Goal: Check status: Check status

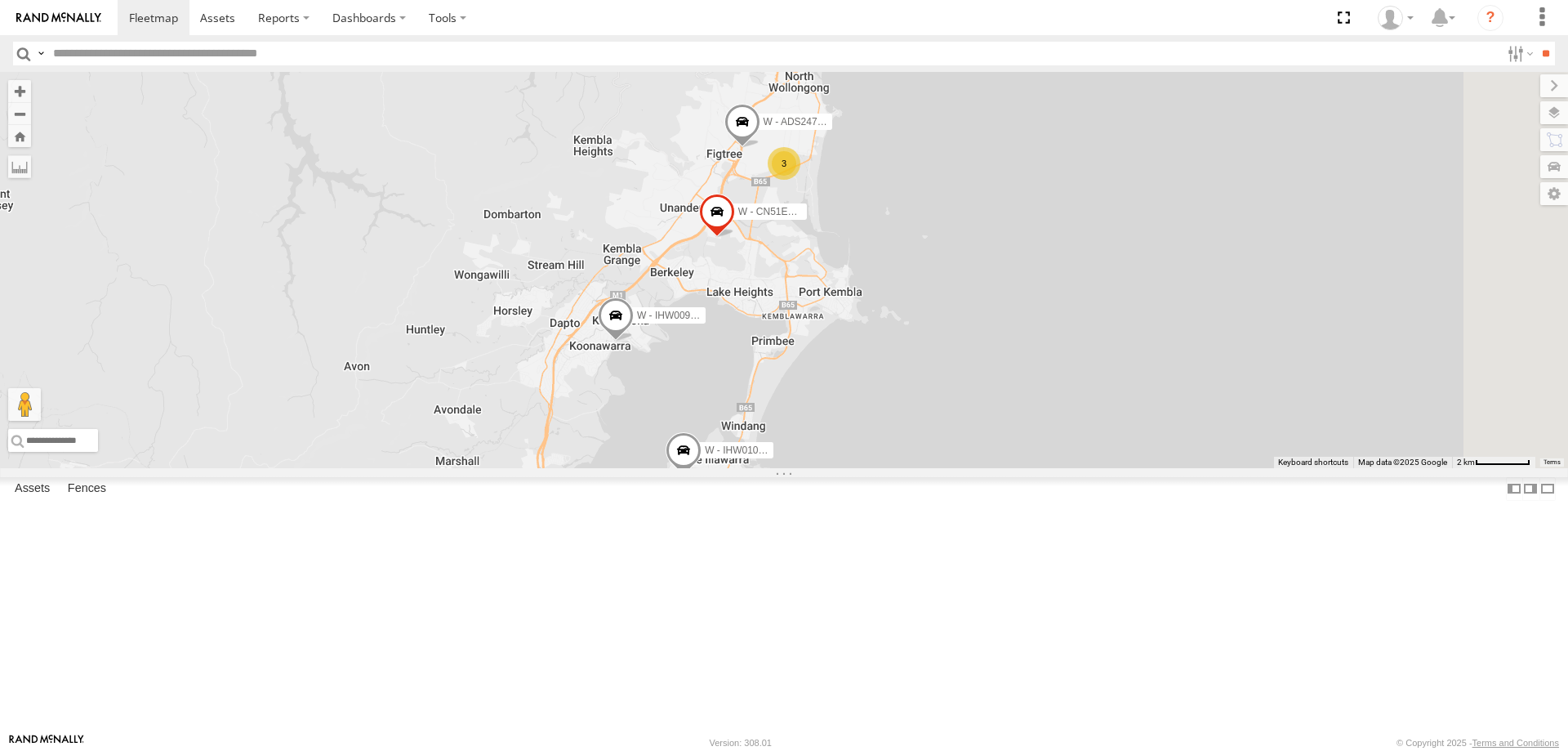
drag, startPoint x: 1155, startPoint y: 442, endPoint x: 1009, endPoint y: 370, distance: 162.8
click at [1112, 468] on div "C - DTL91S - Sal Tomas DN88VL - Ethan Woods S - YIQ01Q - Adam Roberts S - CZ66Y…" at bounding box center [784, 270] width 1568 height 396
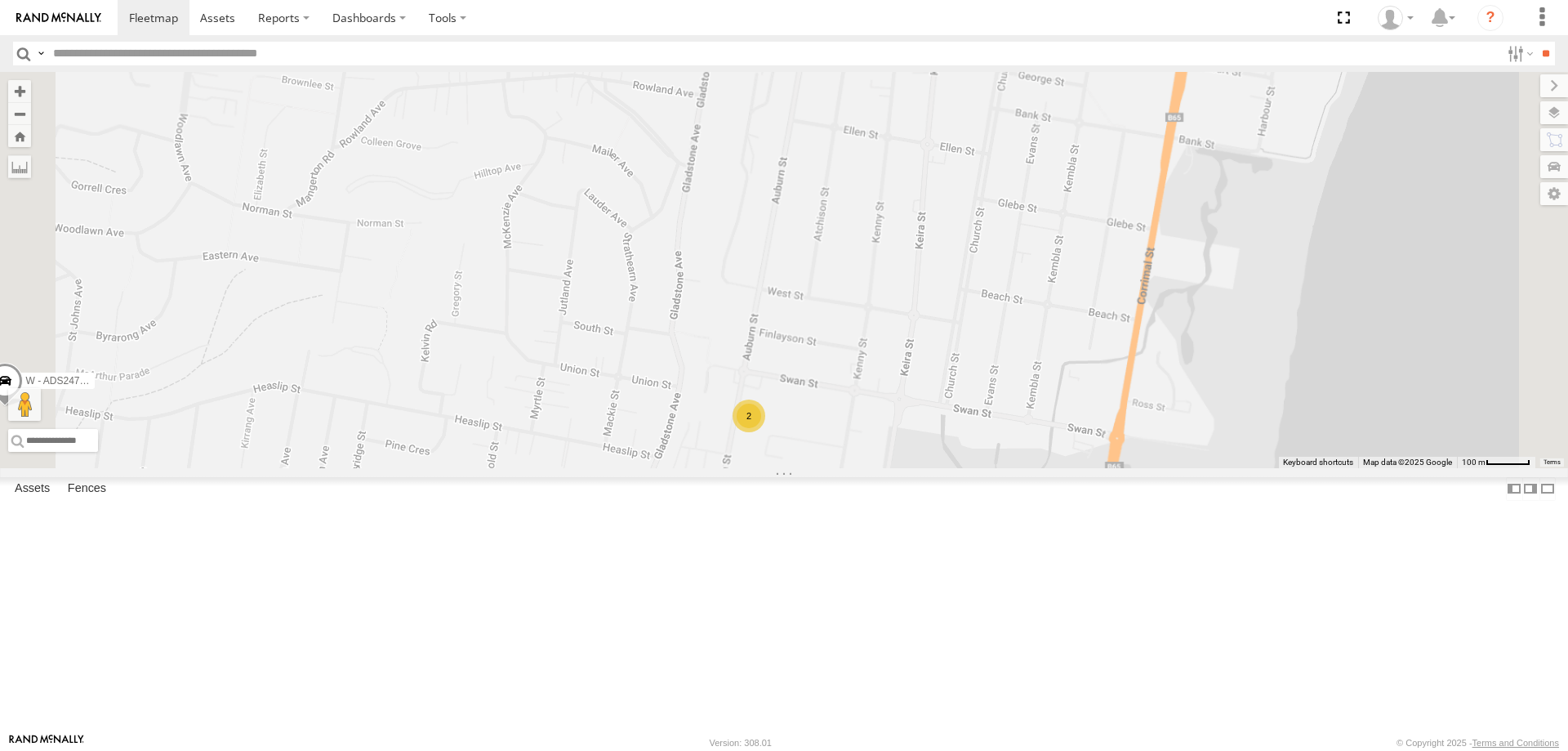
drag, startPoint x: 1002, startPoint y: 607, endPoint x: 999, endPoint y: 583, distance: 24.2
click at [999, 468] on div "C - DTL91S - Sal Tomas DN88VL - Ethan Woods S - YIQ01Q - Adam Roberts S - CZ66Y…" at bounding box center [784, 270] width 1568 height 396
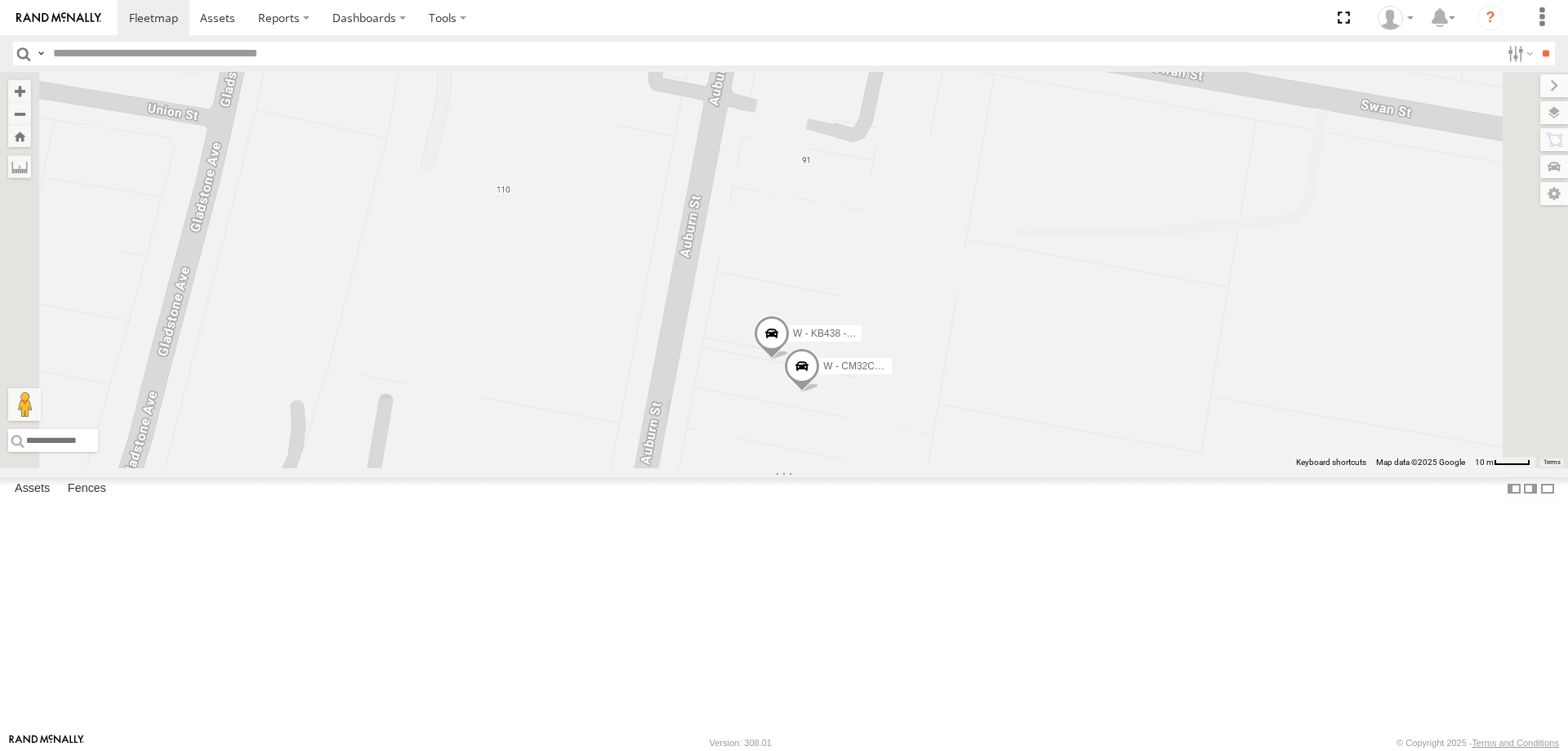
click at [790, 359] on span at bounding box center [772, 337] width 36 height 44
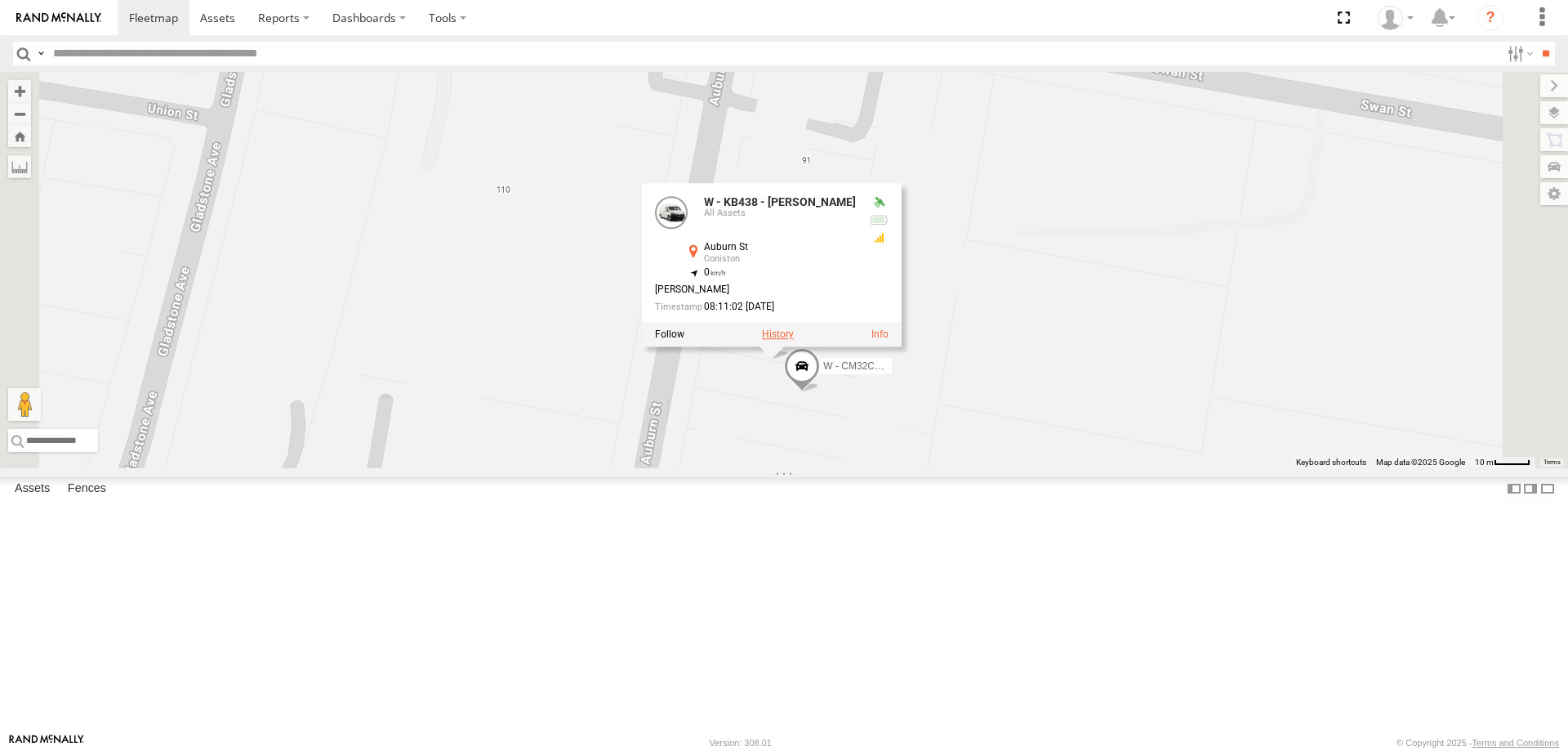
click at [794, 341] on label at bounding box center [778, 334] width 32 height 12
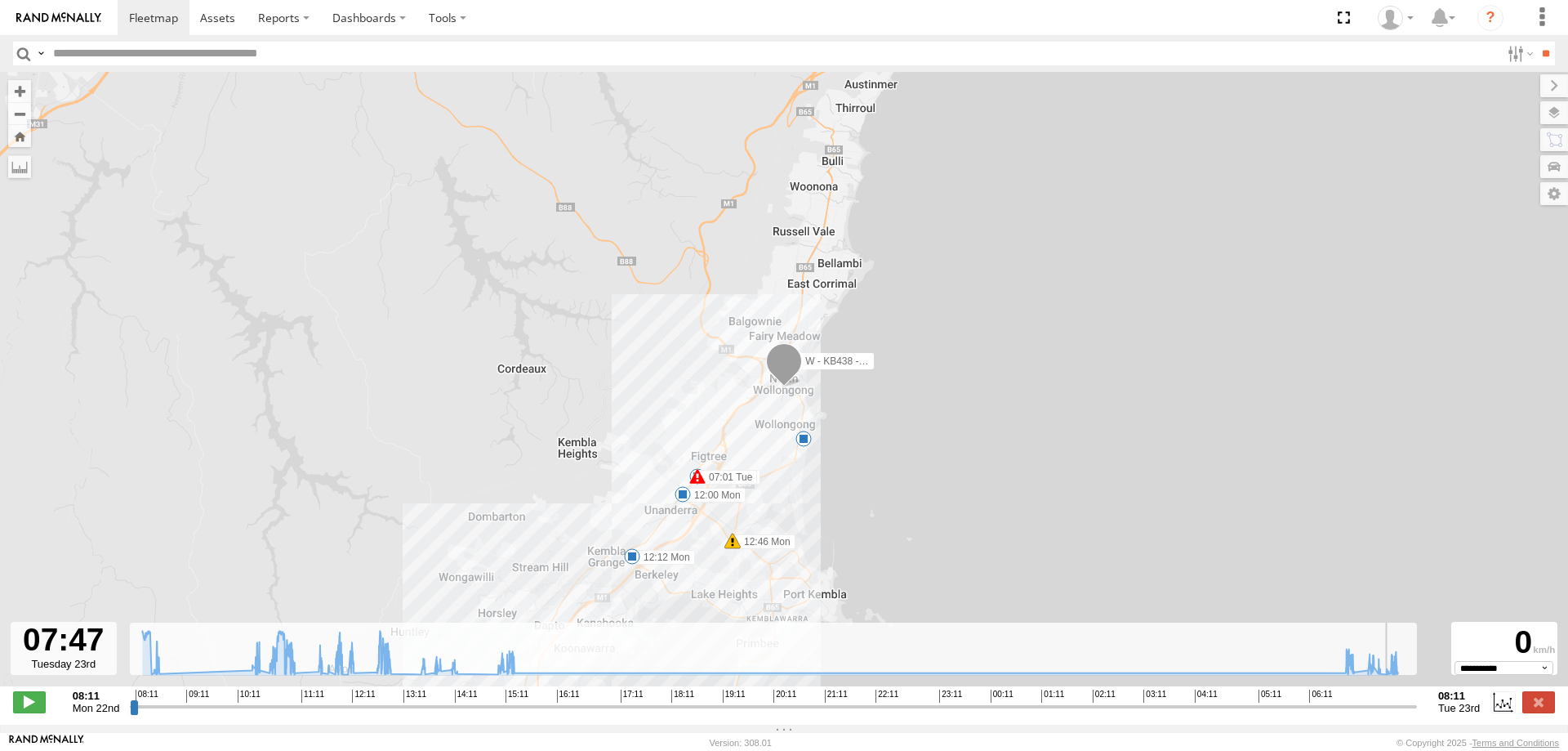
drag, startPoint x: 130, startPoint y: 714, endPoint x: 1391, endPoint y: 758, distance: 1261.8
click at [1391, 714] on input "range" at bounding box center [774, 706] width 1287 height 15
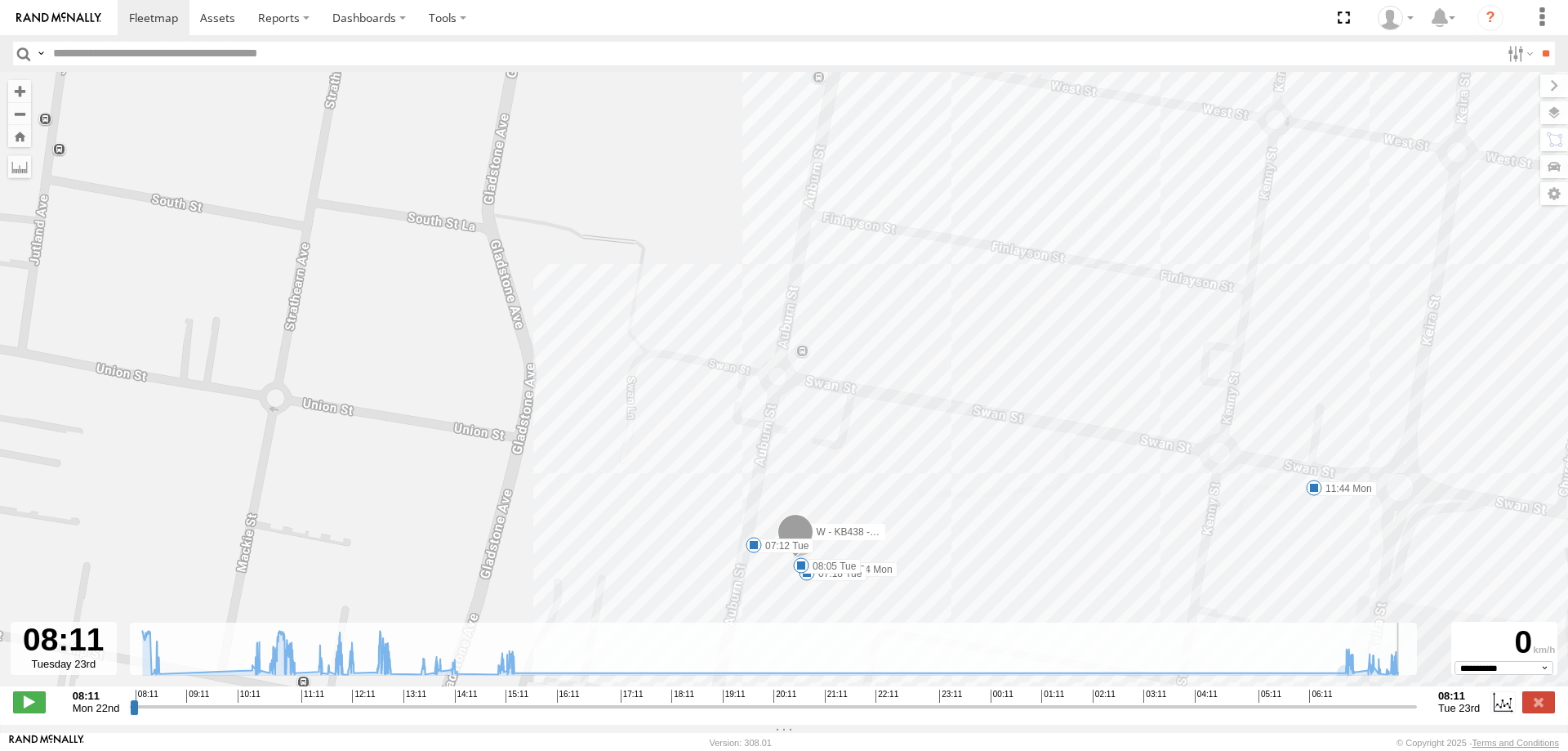
drag, startPoint x: 1391, startPoint y: 717, endPoint x: 1285, endPoint y: 601, distance: 157.1
type input "**********"
click at [1417, 714] on input "range" at bounding box center [774, 706] width 1287 height 15
click at [219, 6] on link at bounding box center [218, 17] width 58 height 35
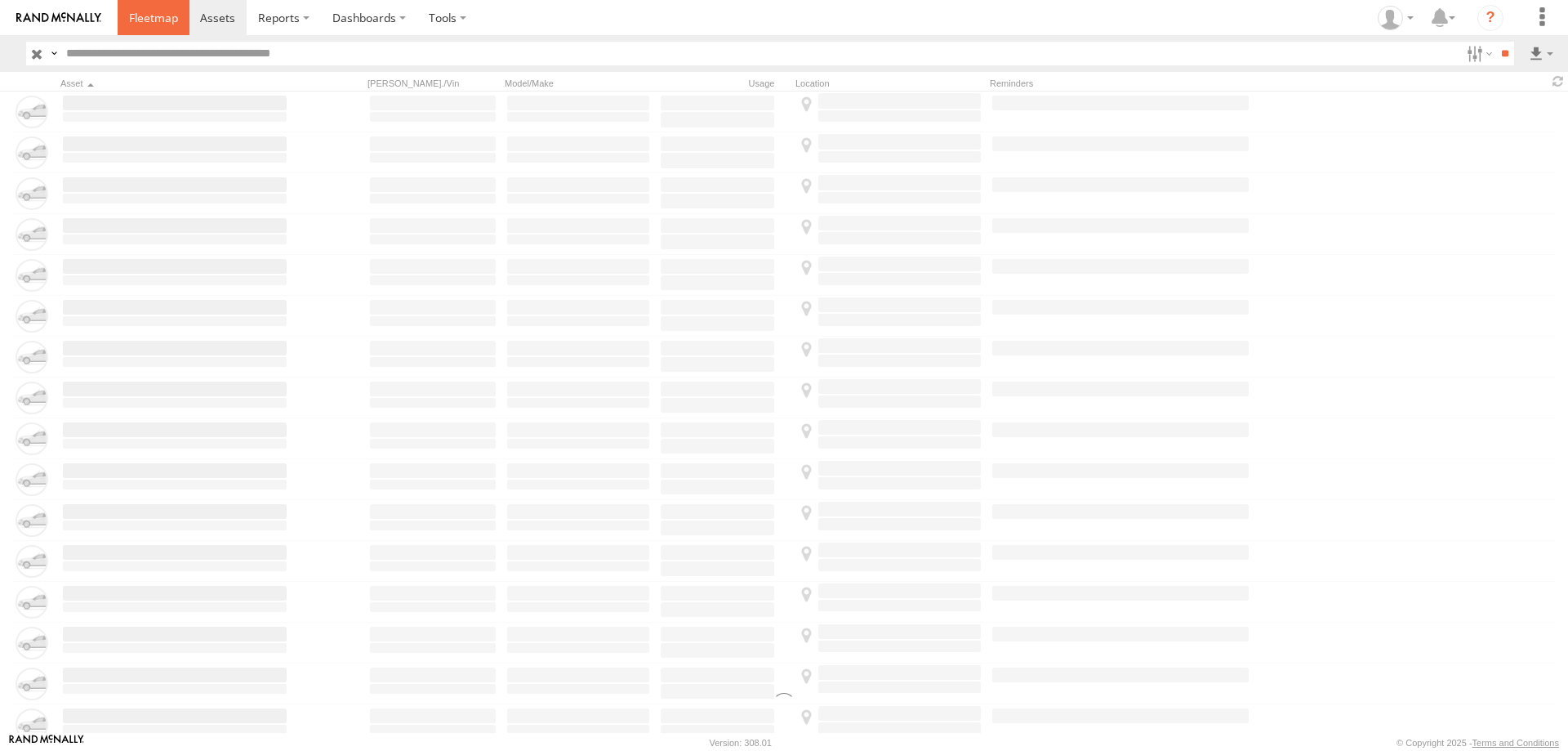
click at [156, 12] on span at bounding box center [153, 17] width 49 height 15
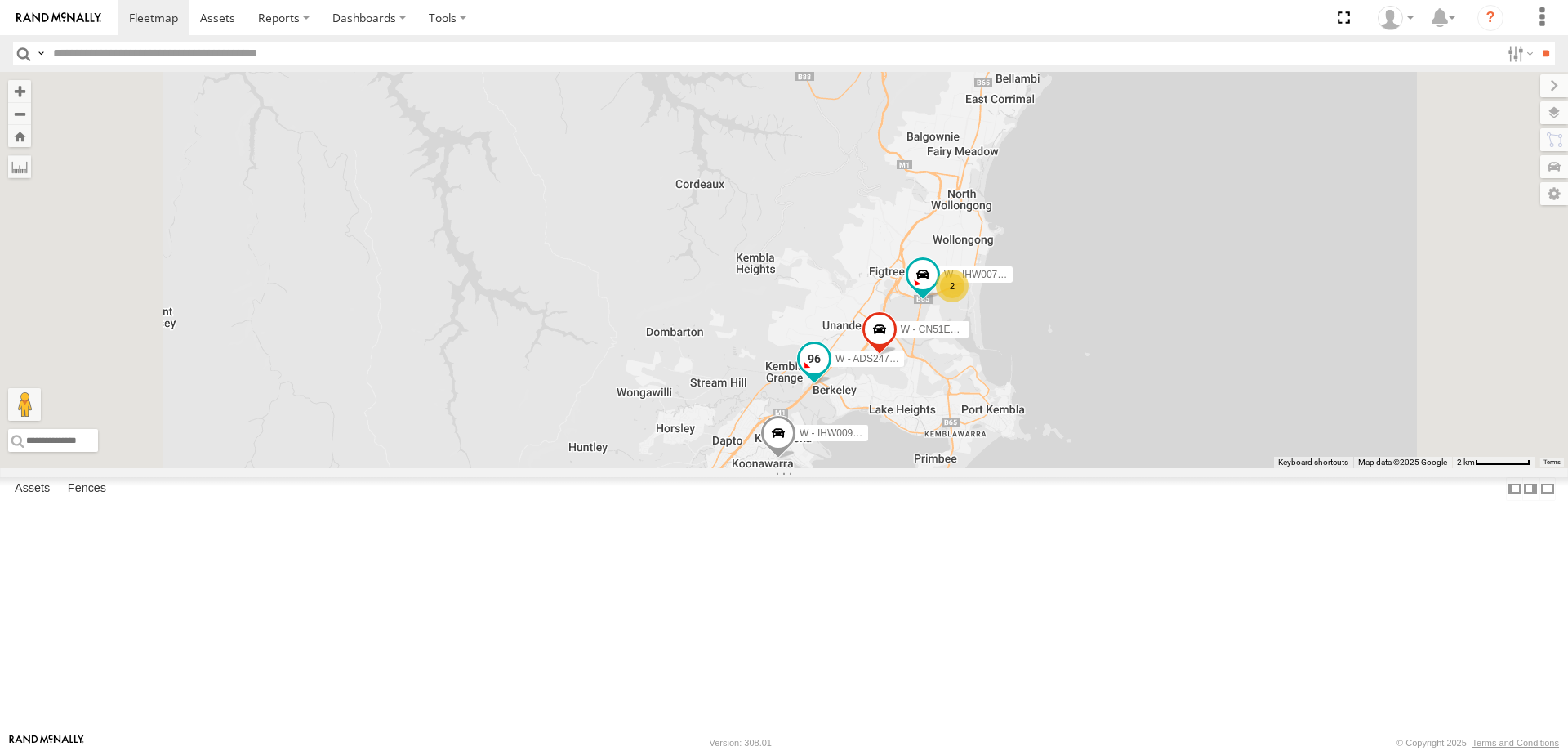
click at [829, 374] on span at bounding box center [814, 359] width 29 height 29
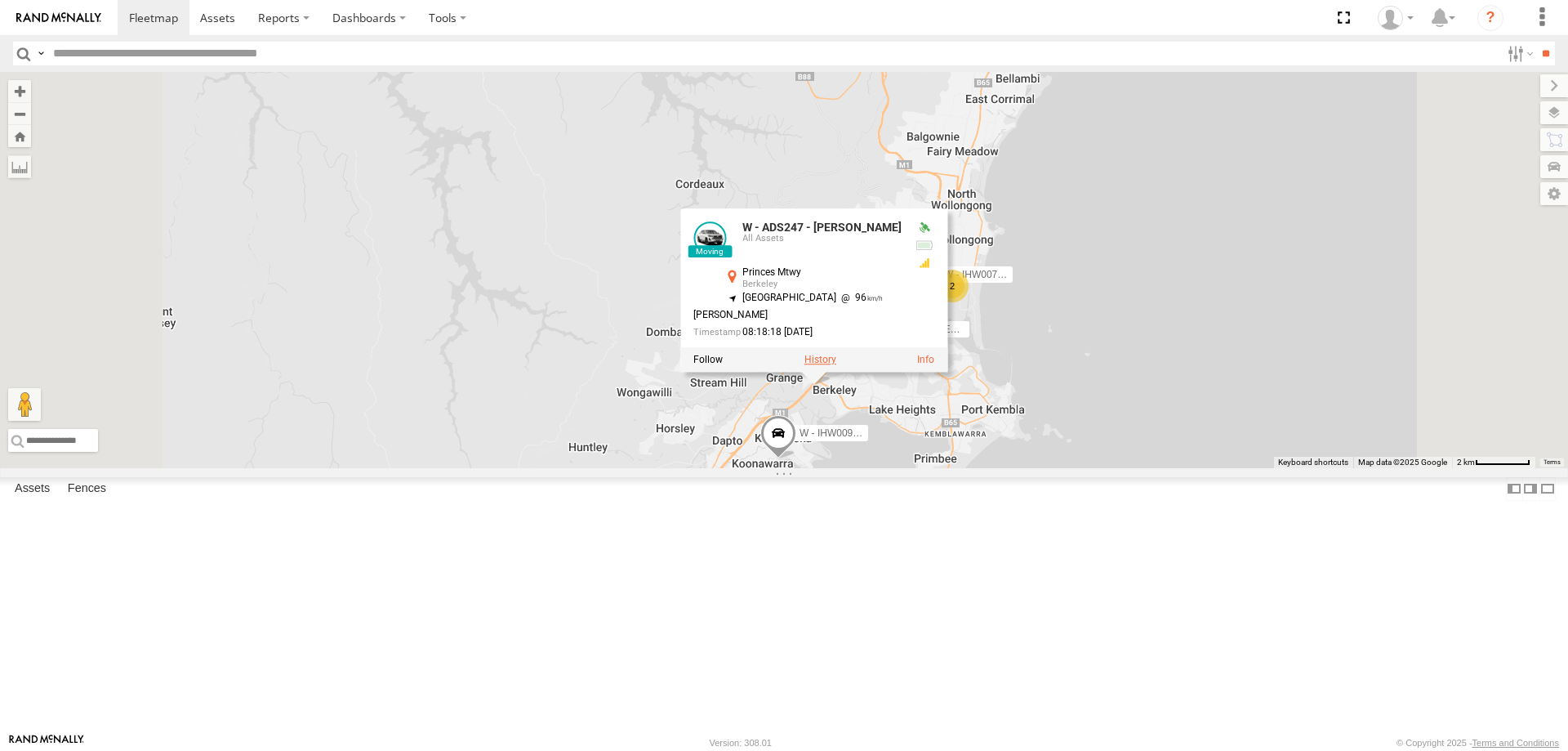
click at [836, 366] on label at bounding box center [820, 360] width 32 height 12
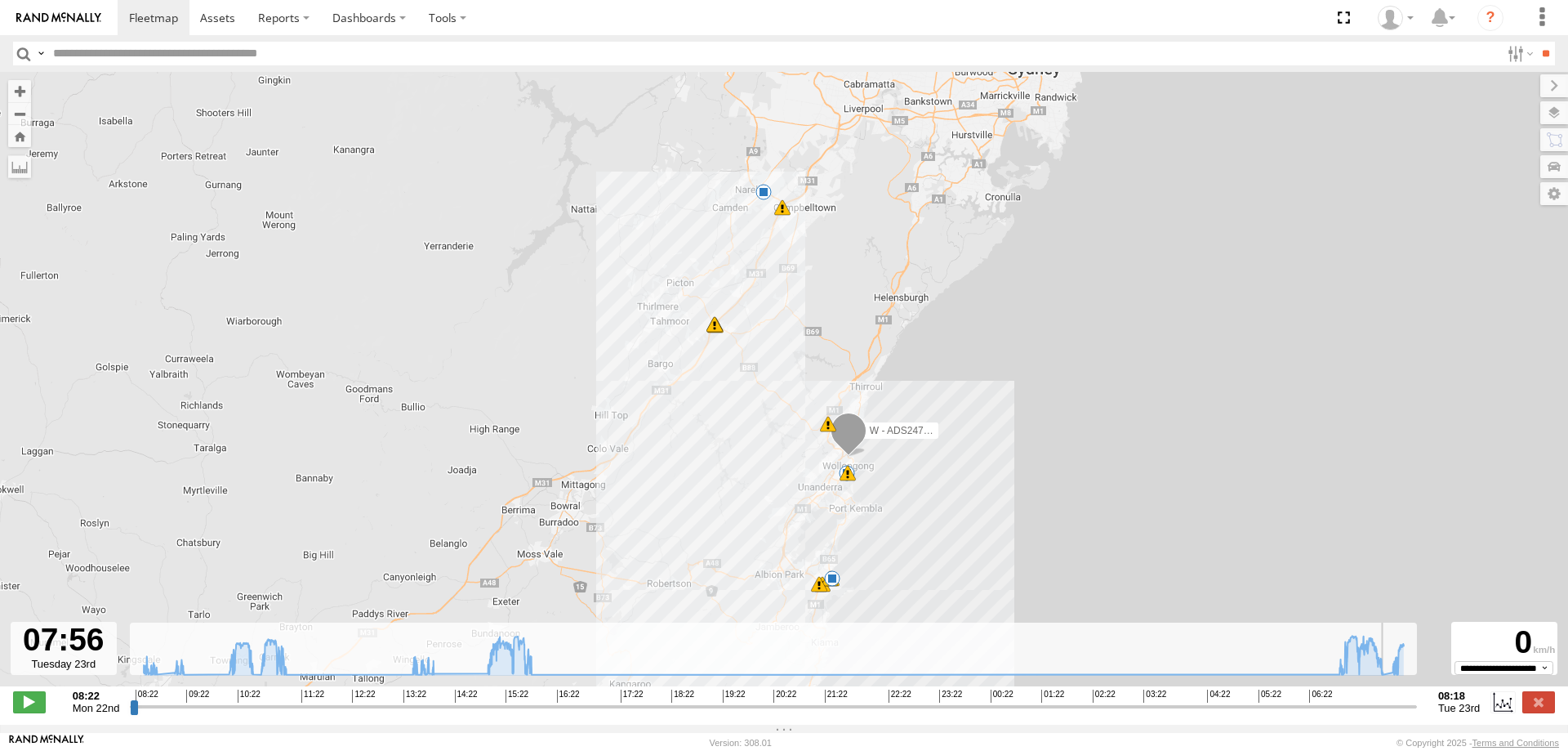
drag, startPoint x: 132, startPoint y: 714, endPoint x: 1392, endPoint y: 735, distance: 1260.2
click at [1392, 714] on input "range" at bounding box center [774, 706] width 1287 height 15
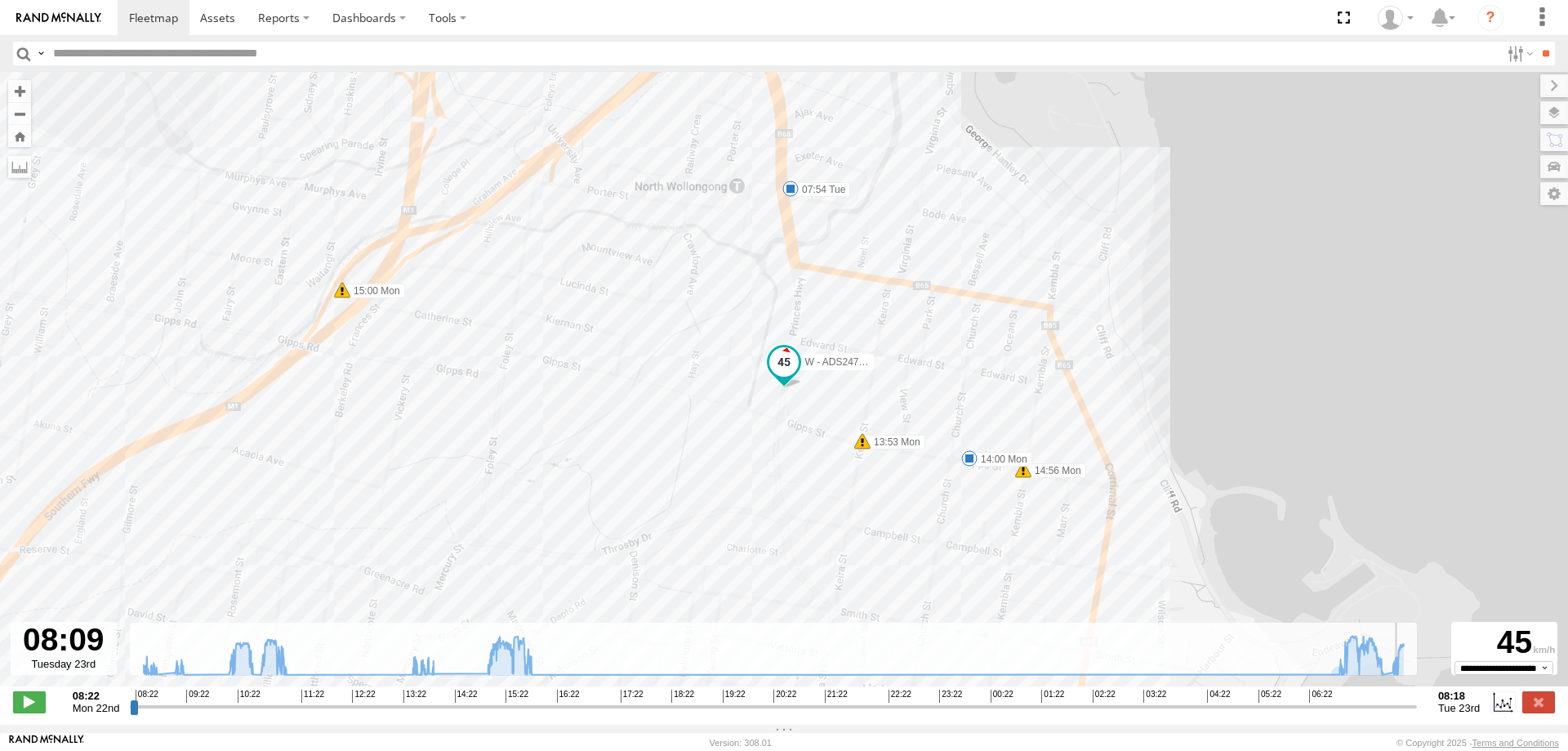
drag, startPoint x: 1390, startPoint y: 714, endPoint x: 1204, endPoint y: 559, distance: 242.1
click at [1402, 714] on input "range" at bounding box center [774, 706] width 1287 height 15
drag, startPoint x: 1402, startPoint y: 715, endPoint x: 1114, endPoint y: 499, distance: 360.0
click at [1400, 714] on input "range" at bounding box center [774, 706] width 1287 height 15
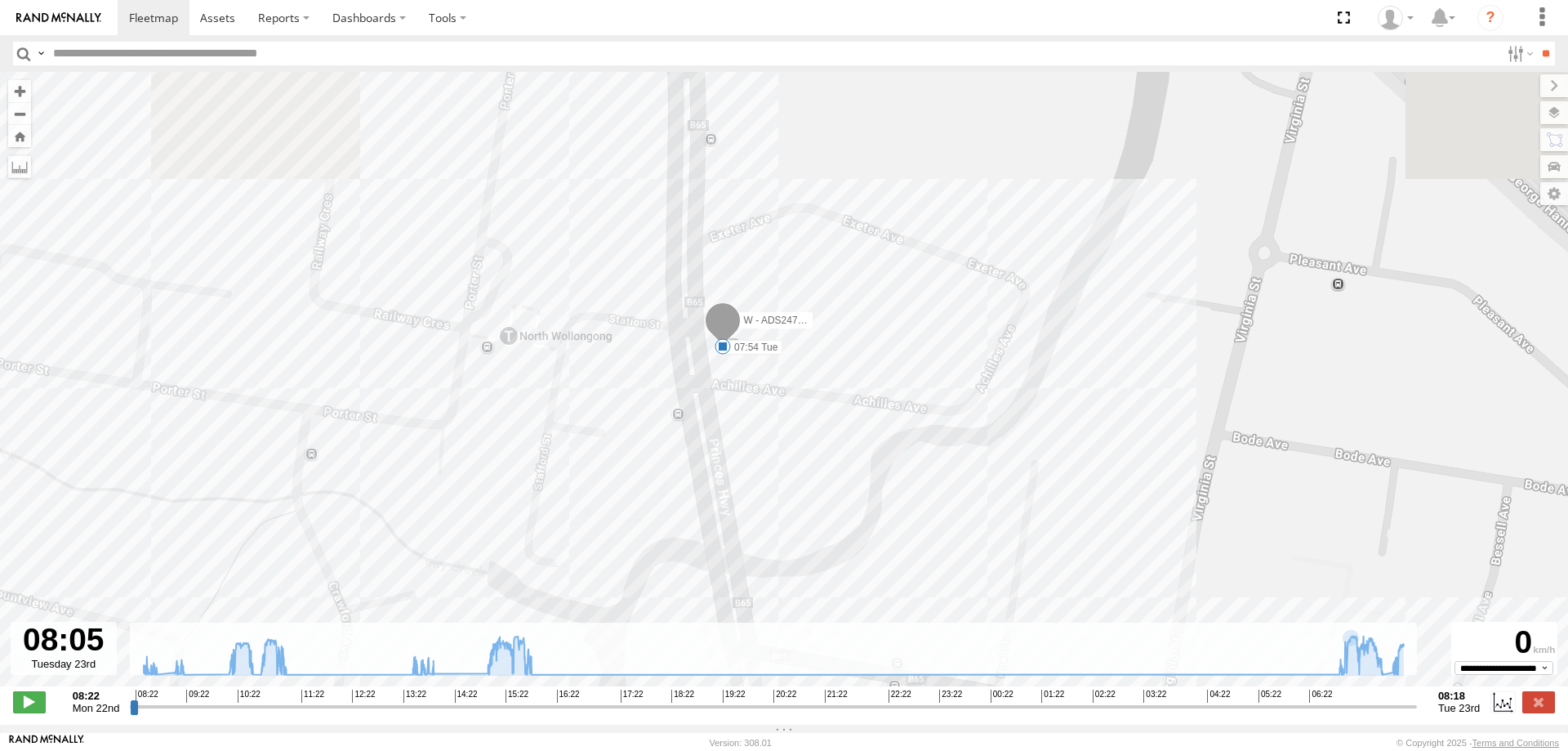
drag, startPoint x: 811, startPoint y: 236, endPoint x: 824, endPoint y: 320, distance: 85.0
click at [824, 320] on div "W - ADS247 - Nassir Hull 10:24 Mon 10:27 Mon 10:28 Mon 10:39 Mon 10:41 Mon 15:0…" at bounding box center [784, 388] width 1568 height 631
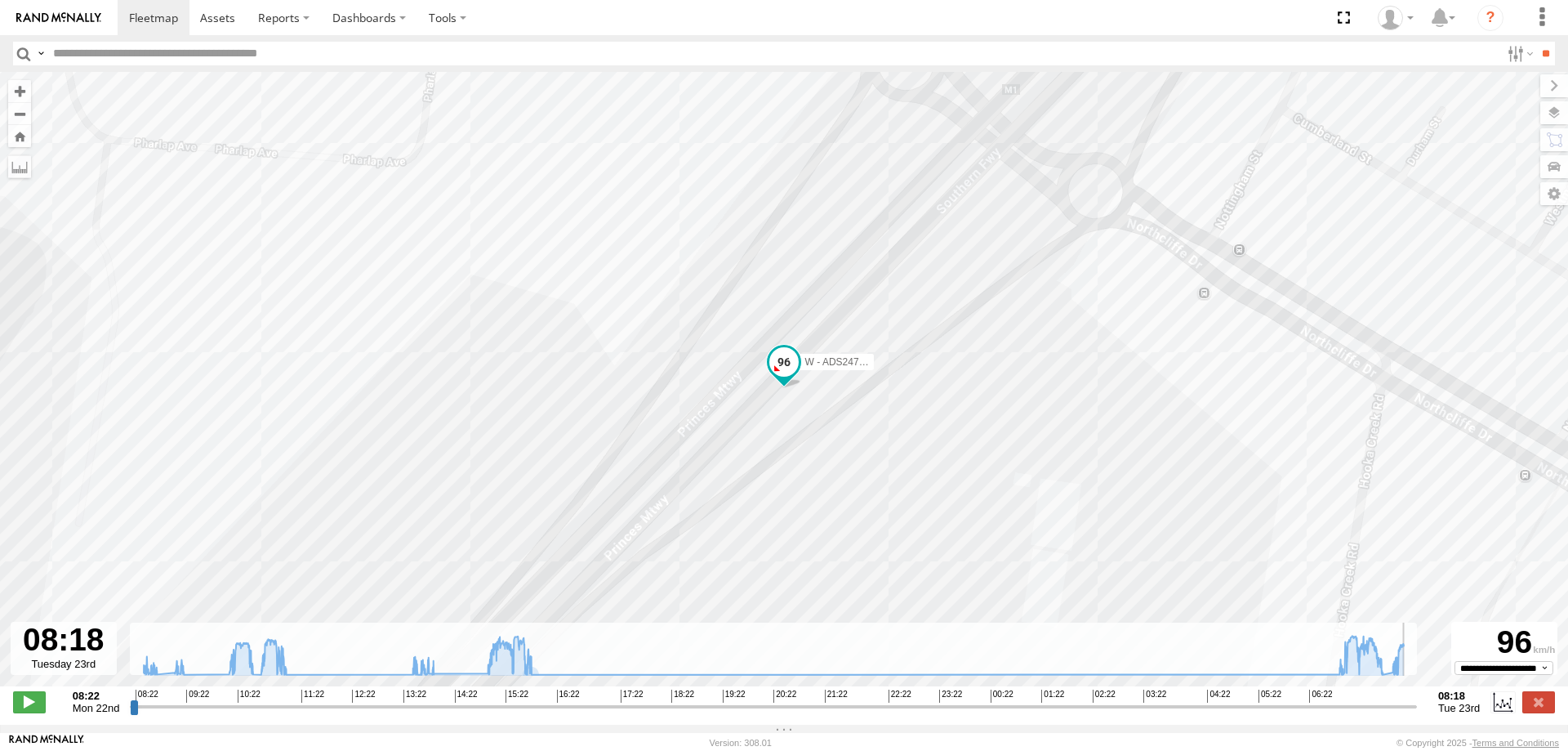
drag, startPoint x: 1399, startPoint y: 716, endPoint x: 649, endPoint y: 259, distance: 878.3
type input "**********"
click at [1417, 714] on input "range" at bounding box center [774, 706] width 1287 height 15
drag, startPoint x: 224, startPoint y: 15, endPoint x: 152, endPoint y: 13, distance: 72.0
click at [223, 15] on span at bounding box center [217, 17] width 35 height 15
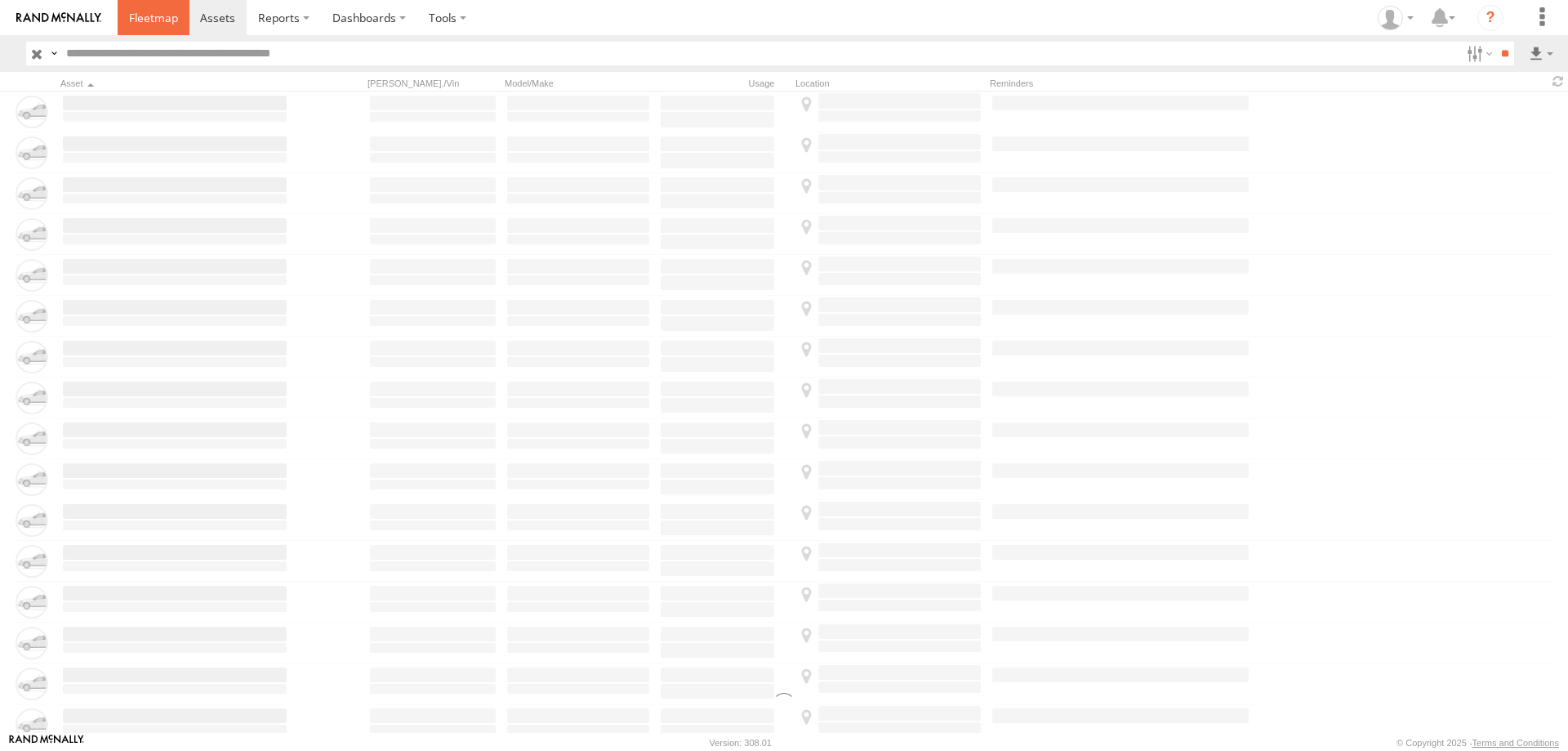
click at [161, 20] on span at bounding box center [153, 17] width 49 height 15
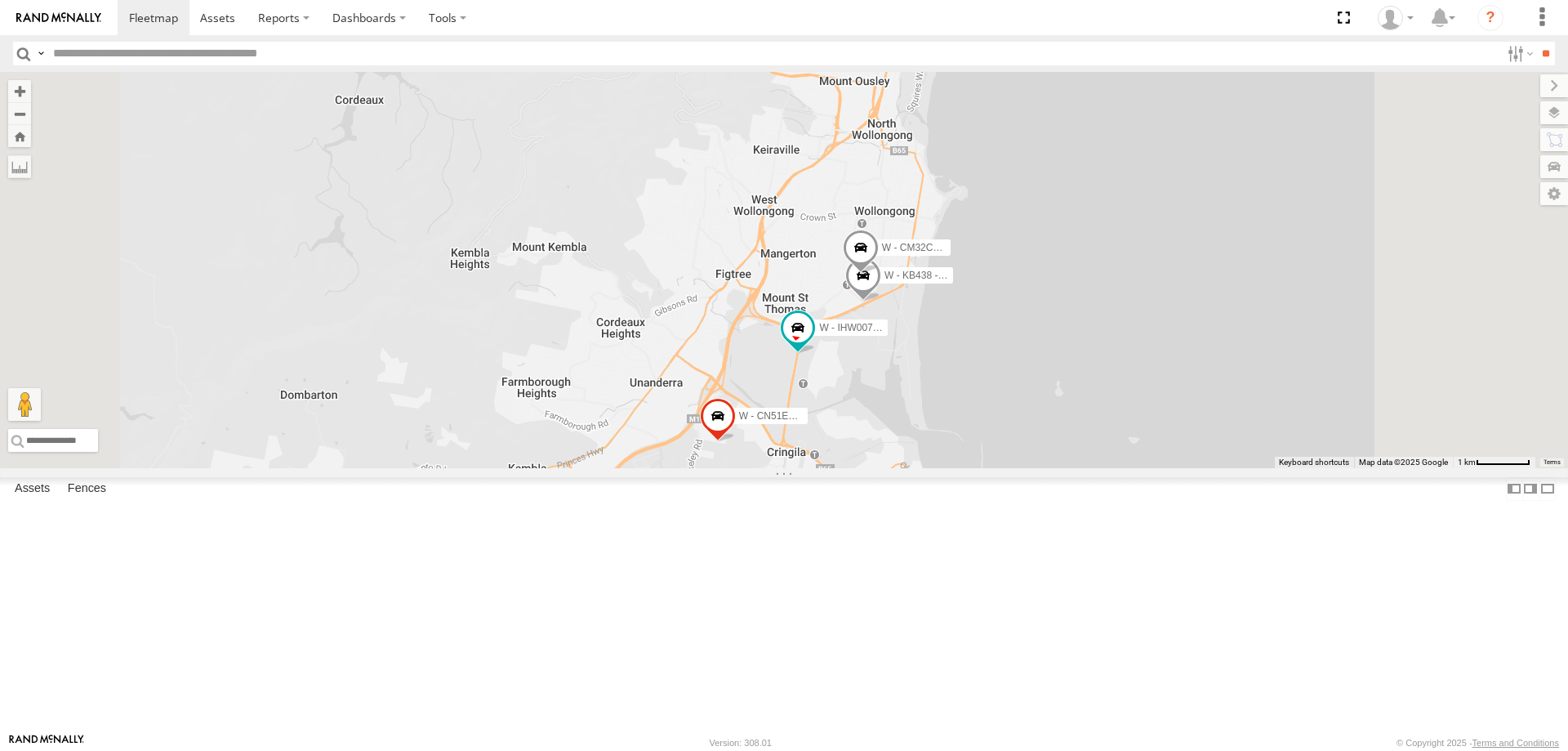
click at [882, 301] on span at bounding box center [863, 279] width 36 height 44
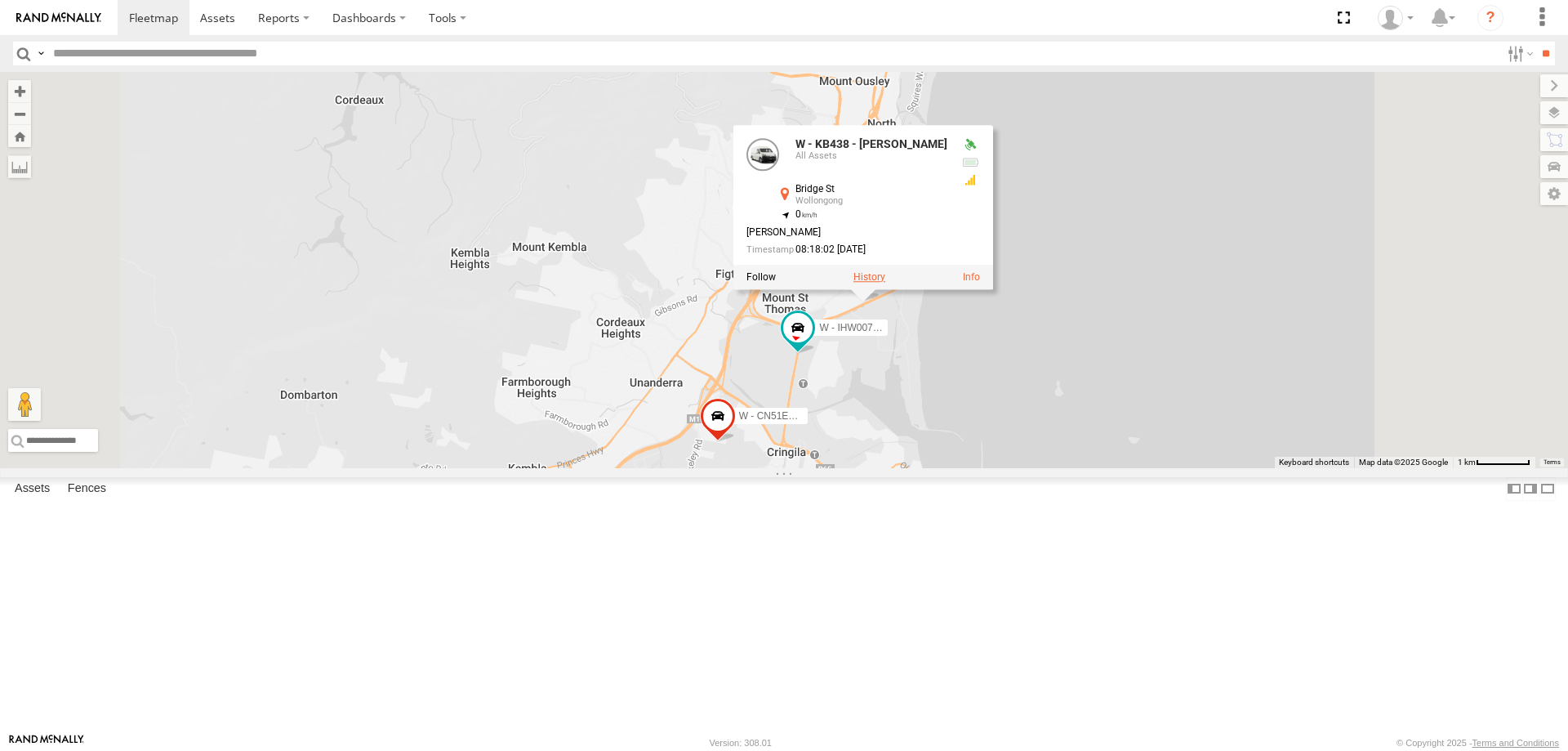
click at [885, 283] on label at bounding box center [869, 276] width 32 height 12
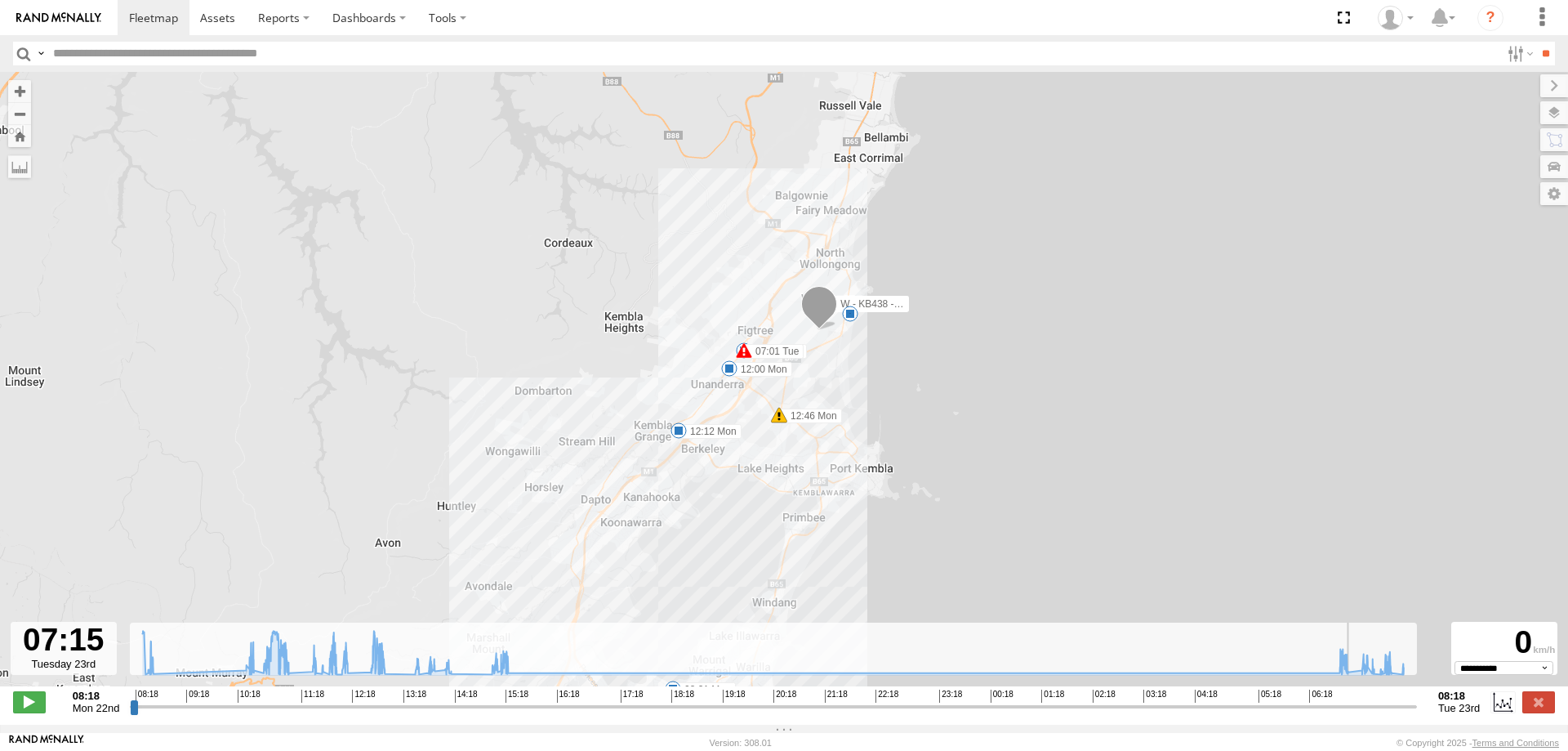
drag, startPoint x: 133, startPoint y: 713, endPoint x: 1356, endPoint y: 730, distance: 1223.1
click at [1356, 714] on input "range" at bounding box center [774, 706] width 1287 height 15
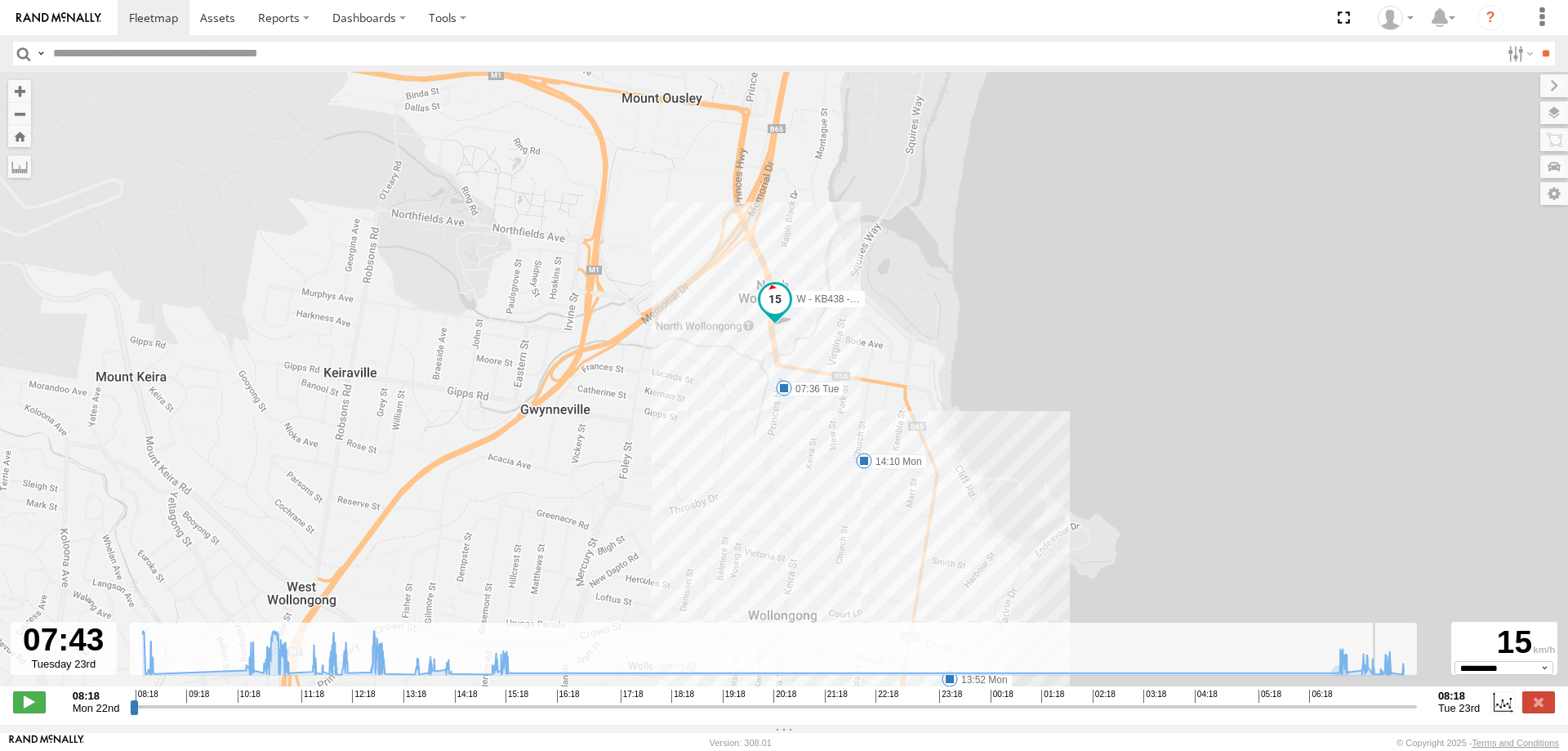
drag, startPoint x: 1355, startPoint y: 714, endPoint x: 1381, endPoint y: 717, distance: 26.2
click at [1381, 714] on input "range" at bounding box center [774, 706] width 1287 height 15
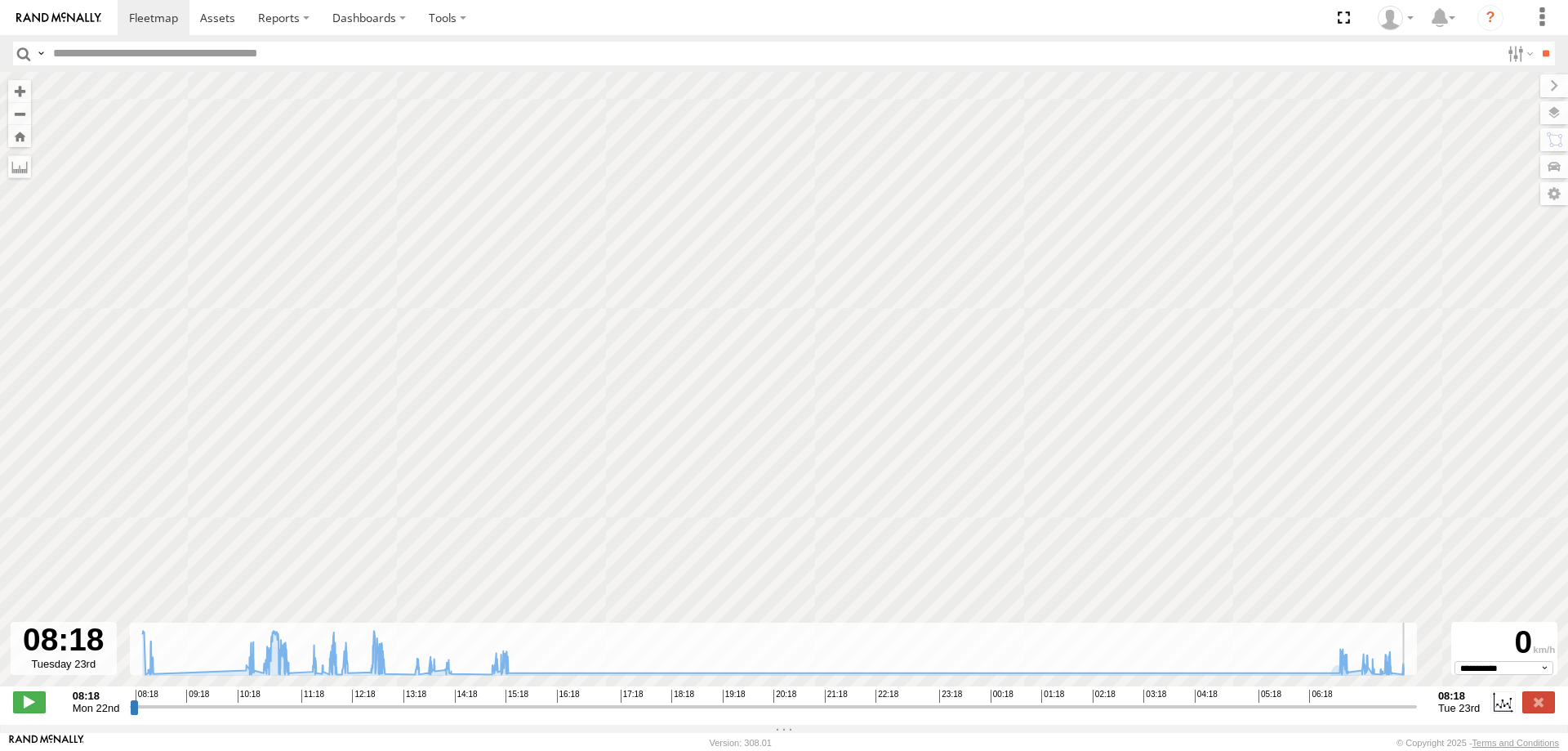
drag, startPoint x: 1384, startPoint y: 716, endPoint x: 1418, endPoint y: 722, distance: 34.5
type input "**********"
click at [1417, 714] on input "range" at bounding box center [774, 706] width 1287 height 15
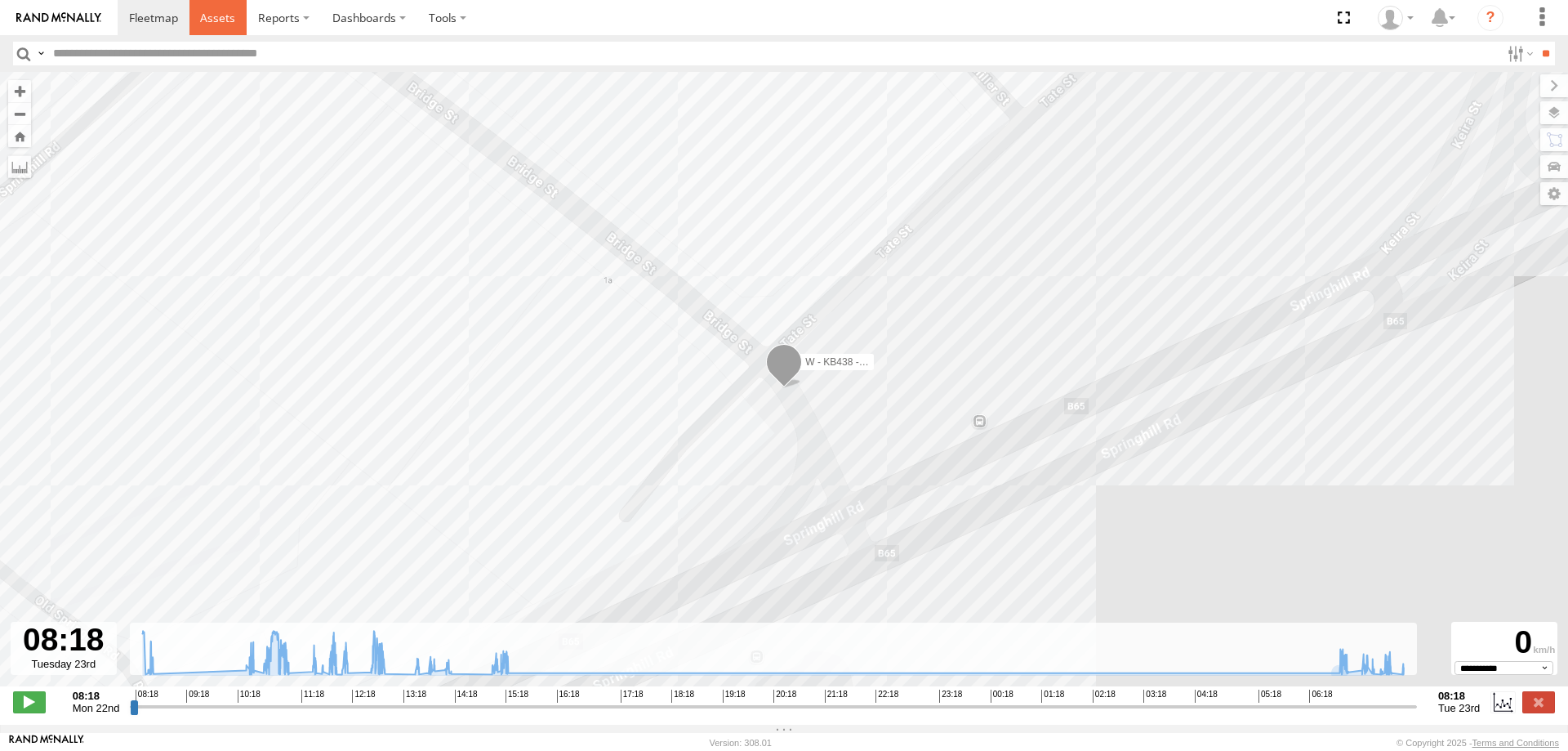
click at [216, 19] on span at bounding box center [217, 17] width 35 height 15
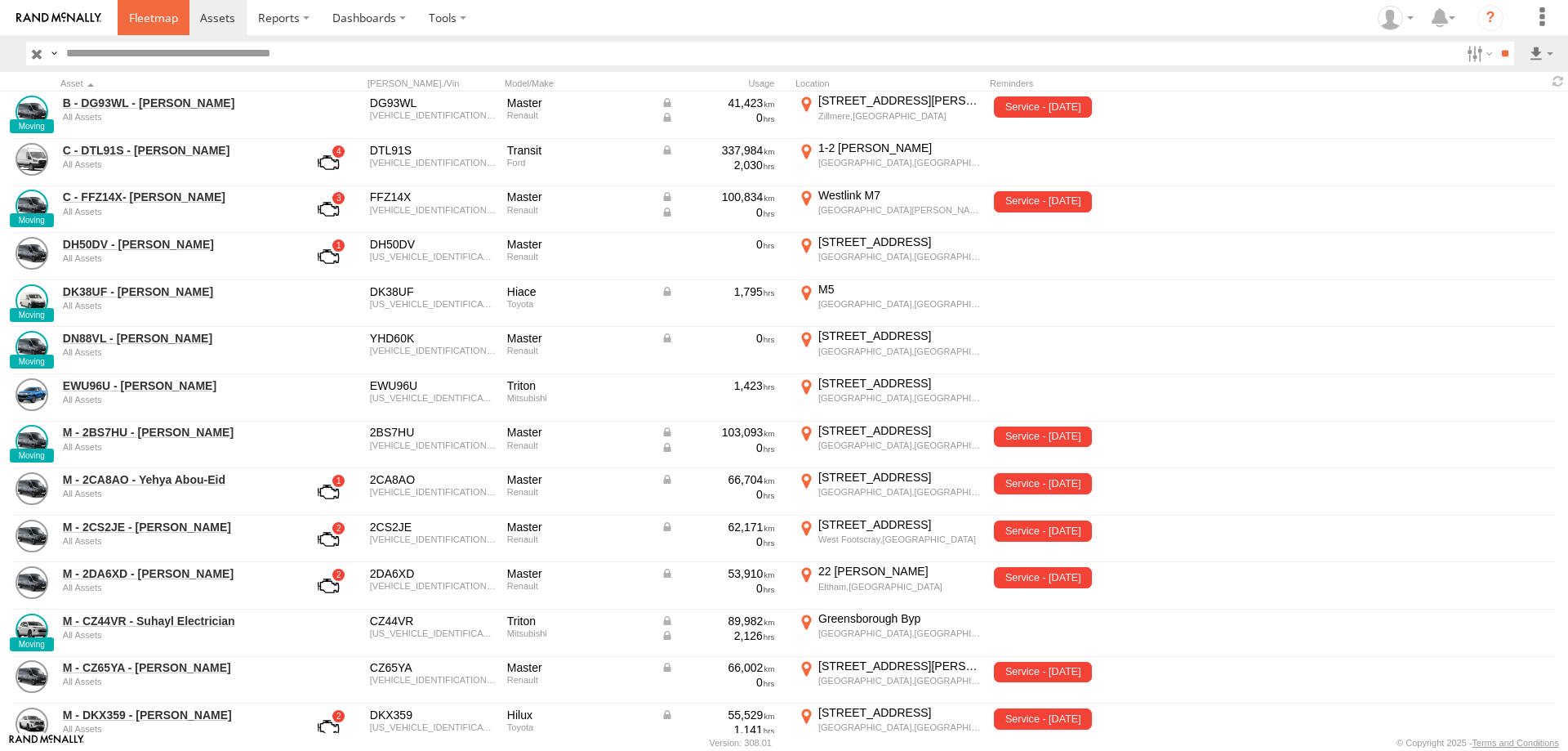
click at [149, 18] on span at bounding box center [153, 17] width 49 height 15
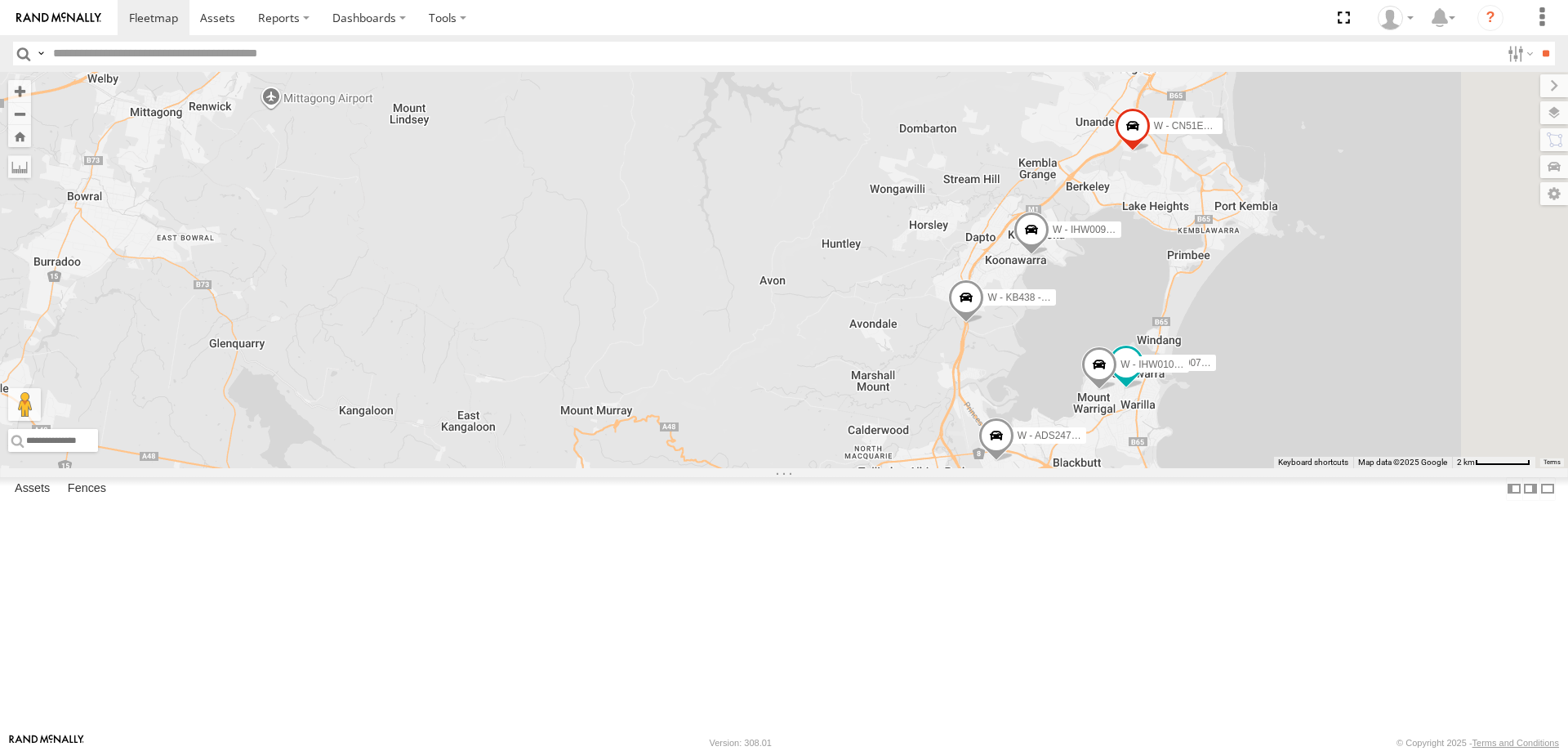
drag, startPoint x: 1262, startPoint y: 444, endPoint x: 1172, endPoint y: 433, distance: 90.7
click at [1182, 427] on div "B - DG93WL - [PERSON_NAME] C - DTL91S - [PERSON_NAME] - YIQ01Q - [PERSON_NAME] …" at bounding box center [784, 270] width 1568 height 396
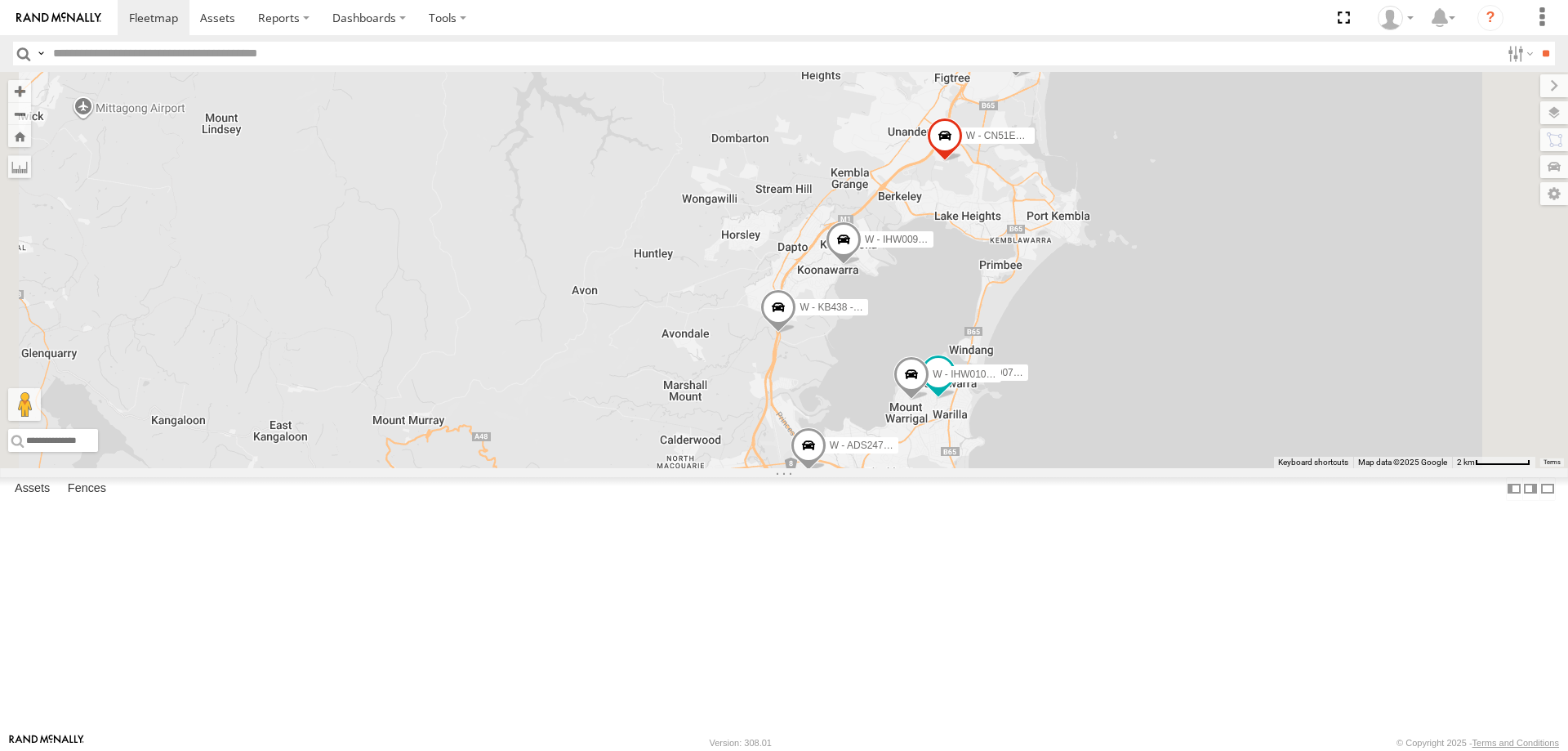
drag, startPoint x: 1444, startPoint y: 413, endPoint x: 1277, endPoint y: 494, distance: 185.6
click at [1277, 468] on div "B - DG93WL - [PERSON_NAME] C - DTL91S - [PERSON_NAME] - YIQ01Q - [PERSON_NAME] …" at bounding box center [784, 270] width 1568 height 396
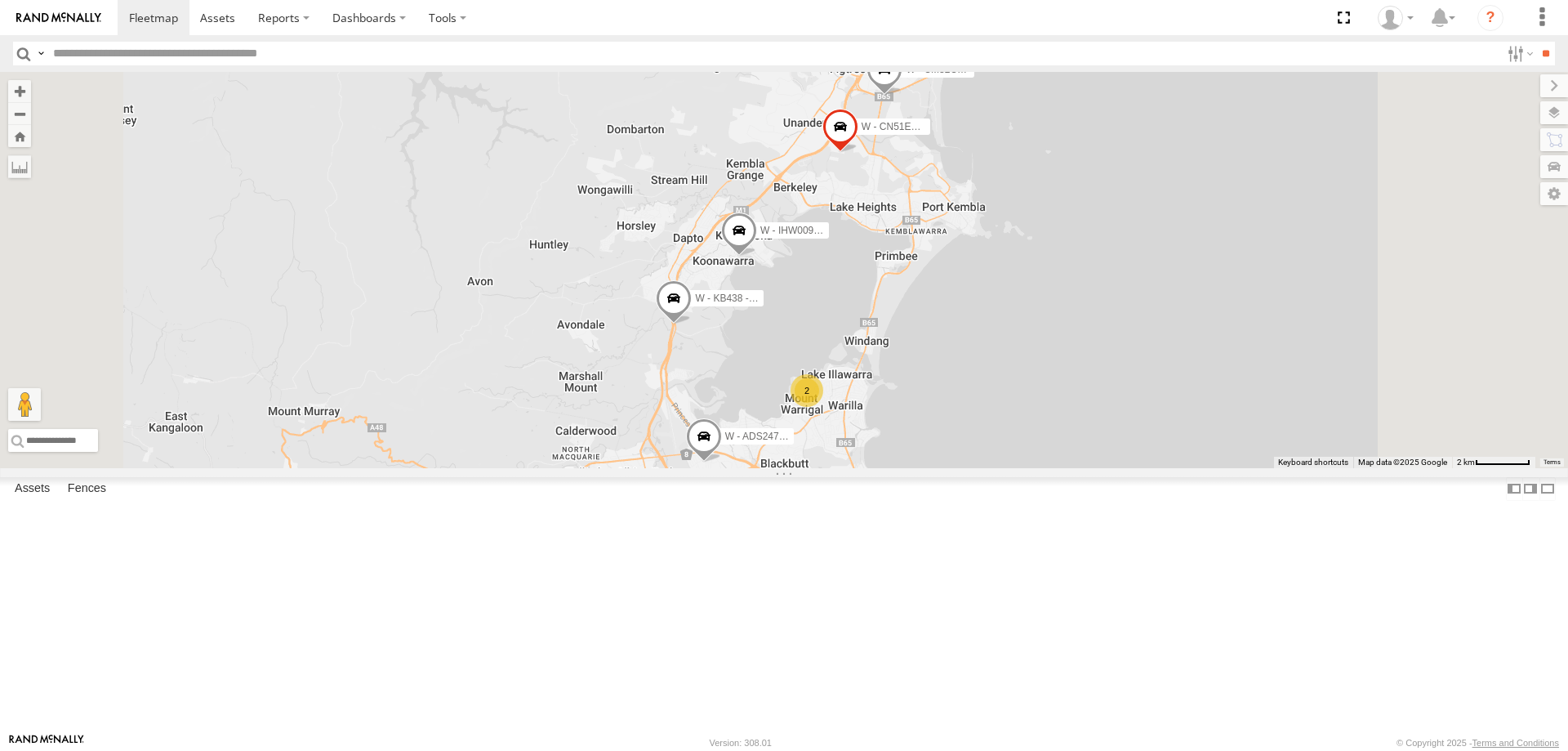
drag, startPoint x: 1232, startPoint y: 483, endPoint x: 1203, endPoint y: 468, distance: 32.6
click at [1203, 468] on div "W - KB438 - [PERSON_NAME] W - CN51ES - [PERSON_NAME] W - IHW009 - [PERSON_NAME]…" at bounding box center [784, 270] width 1568 height 396
